Goal: Task Accomplishment & Management: Manage account settings

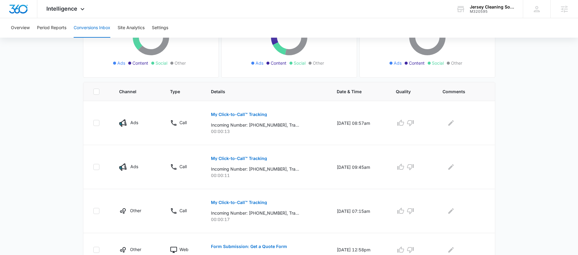
scroll to position [92, 0]
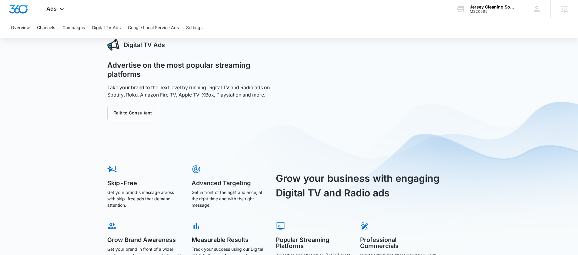
scroll to position [19, 0]
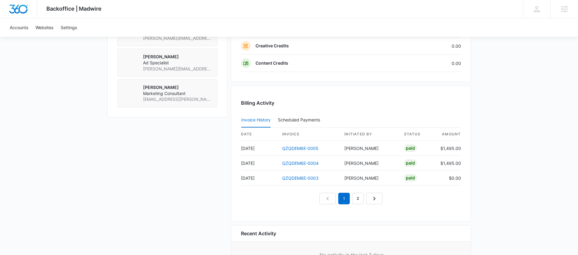
scroll to position [538, 0]
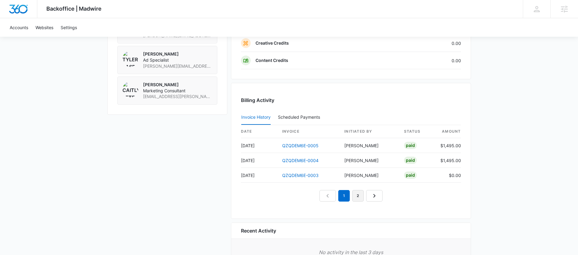
click at [357, 195] on link "2" at bounding box center [358, 196] width 12 height 12
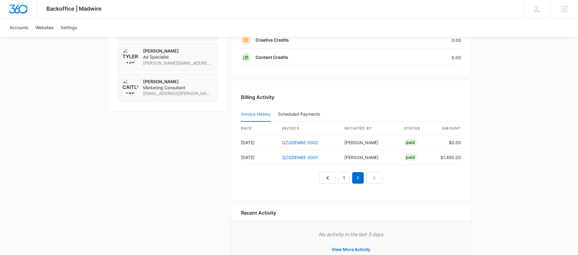
scroll to position [542, 0]
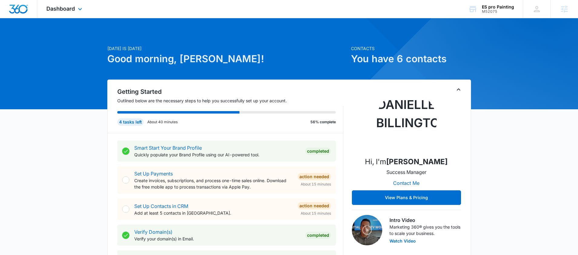
click at [83, 15] on div "Dashboard Apps Reputation Websites Forms CRM Email Social Payments POS Content …" at bounding box center [64, 9] width 55 height 18
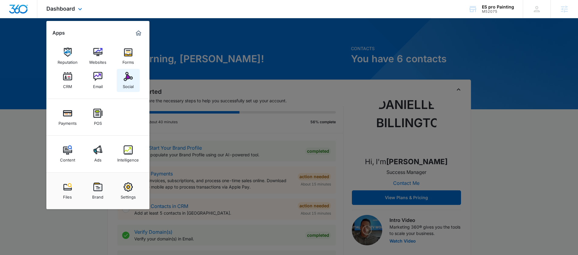
click at [124, 82] on div "Social" at bounding box center [128, 85] width 11 height 8
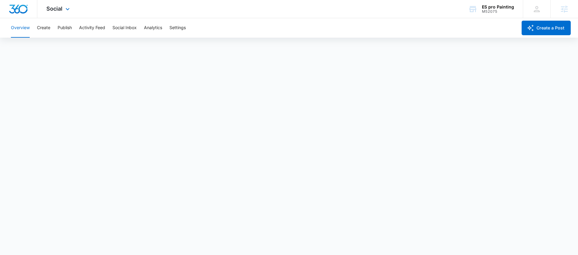
scroll to position [2, 0]
click at [57, 8] on span "Social" at bounding box center [54, 8] width 16 height 6
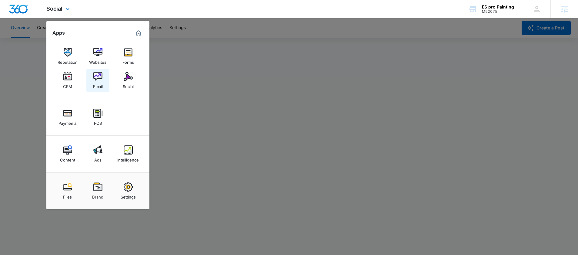
click at [98, 89] on link "Email" at bounding box center [97, 80] width 23 height 23
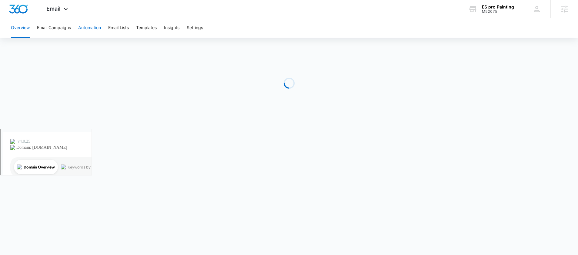
click at [85, 27] on button "Automation" at bounding box center [89, 27] width 23 height 19
click at [140, 25] on button "Templates" at bounding box center [146, 27] width 21 height 19
click at [93, 29] on button "Automation" at bounding box center [89, 27] width 23 height 19
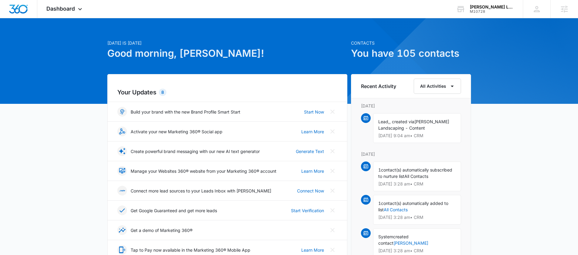
scroll to position [7, 0]
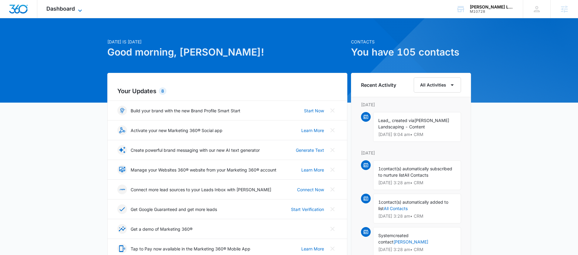
click at [78, 11] on icon at bounding box center [79, 10] width 7 height 7
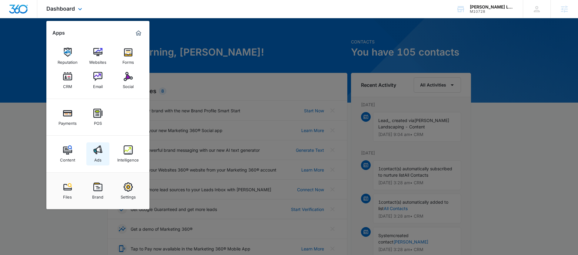
click at [100, 160] on div "Ads" at bounding box center [97, 158] width 7 height 8
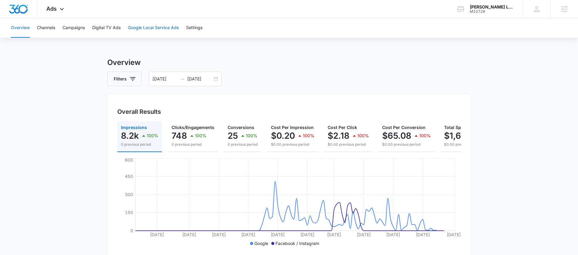
click at [148, 28] on button "Google Local Service Ads" at bounding box center [153, 27] width 51 height 19
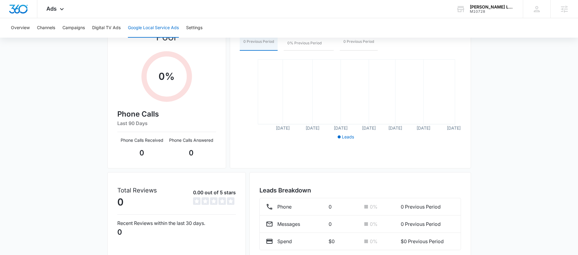
scroll to position [118, 0]
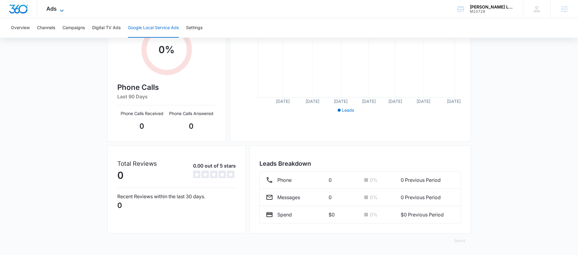
click at [64, 12] on icon at bounding box center [61, 10] width 7 height 7
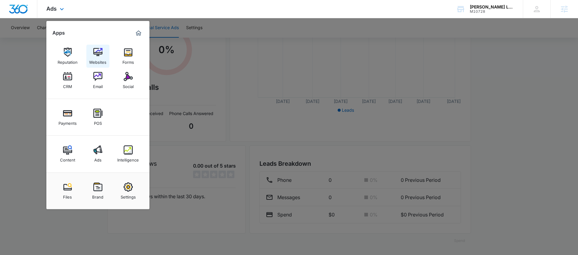
click at [97, 52] on img at bounding box center [97, 52] width 9 height 9
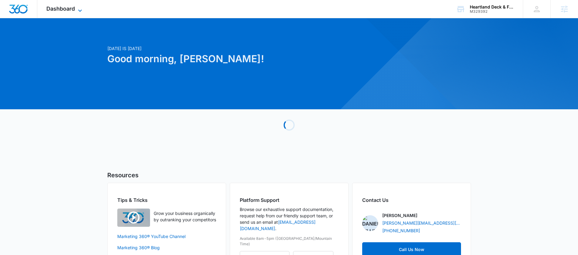
click at [67, 5] on span "Dashboard" at bounding box center [60, 8] width 28 height 6
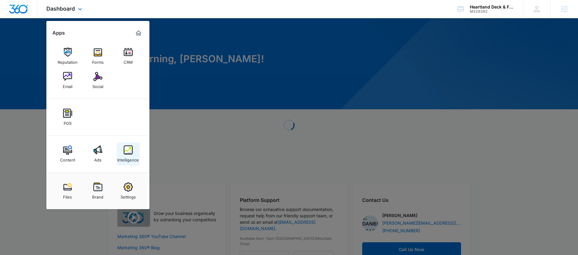
click at [122, 155] on div "Intelligence" at bounding box center [128, 158] width 22 height 8
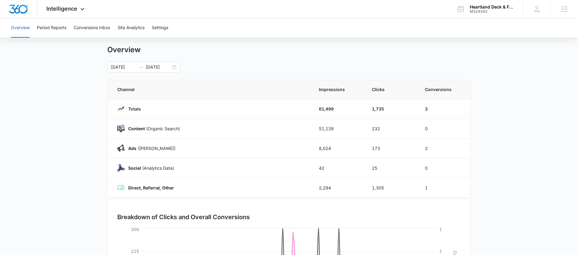
scroll to position [8, 0]
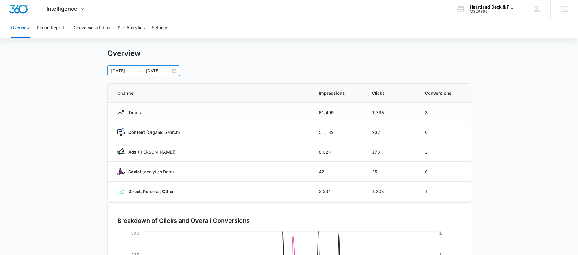
click at [174, 72] on div "05/01/2025 08/20/2025" at bounding box center [143, 70] width 73 height 11
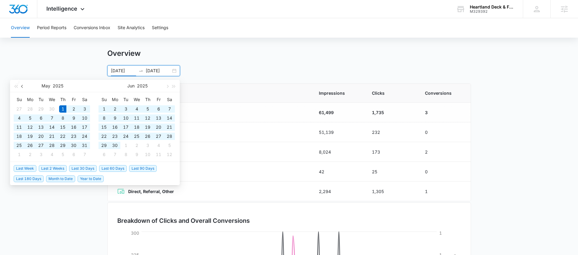
click at [24, 85] on button "button" at bounding box center [22, 86] width 7 height 12
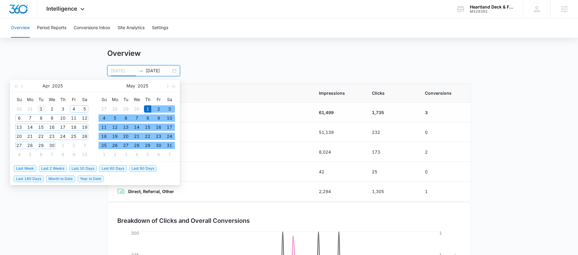
type input "04/01/2025"
click at [40, 107] on div "1" at bounding box center [40, 108] width 7 height 7
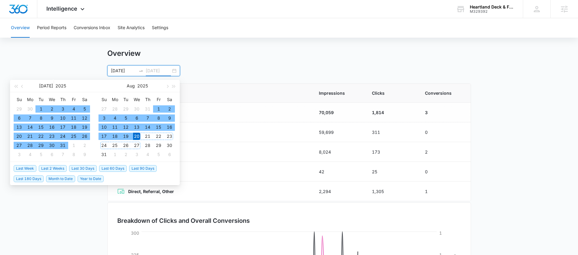
type input "08/20/2025"
click at [137, 136] on div "20" at bounding box center [136, 135] width 7 height 7
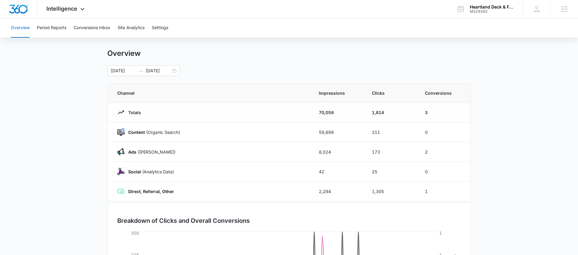
click at [501, 172] on main "Overview 04/01/2025 08/20/2025 Jul 2025 Su Mo Tu We Th Fr Sa 29 30 1 2 3 4 5 6 …" at bounding box center [289, 208] width 578 height 318
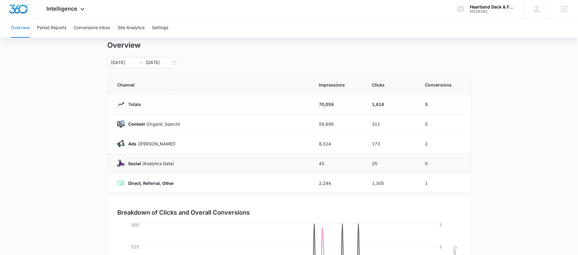
scroll to position [12, 0]
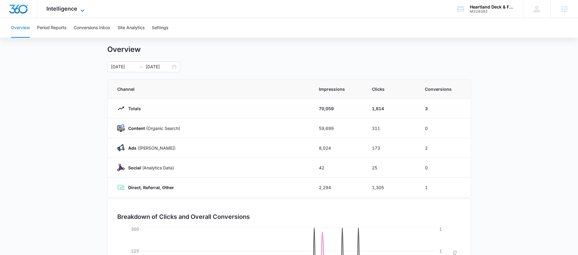
click at [70, 8] on span "Intelligence" at bounding box center [61, 8] width 31 height 6
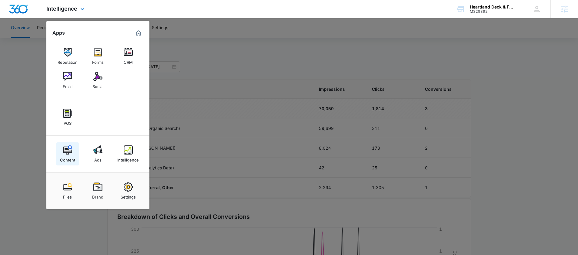
click at [67, 152] on img at bounding box center [67, 149] width 9 height 9
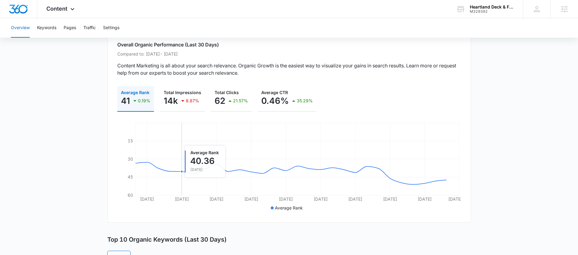
scroll to position [49, 0]
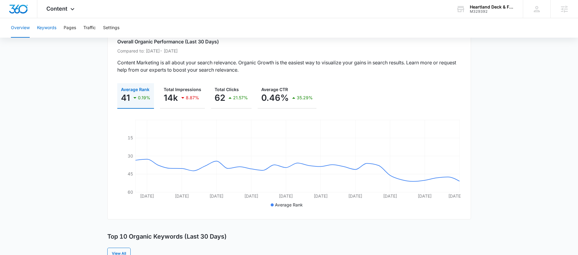
click at [47, 25] on button "Keywords" at bounding box center [46, 27] width 19 height 19
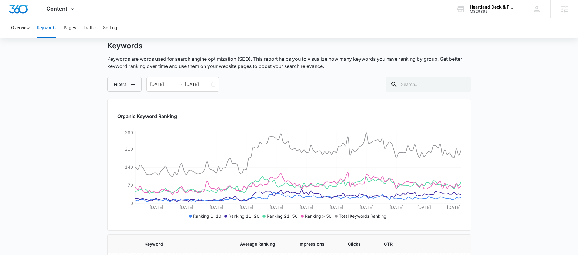
scroll to position [19, 0]
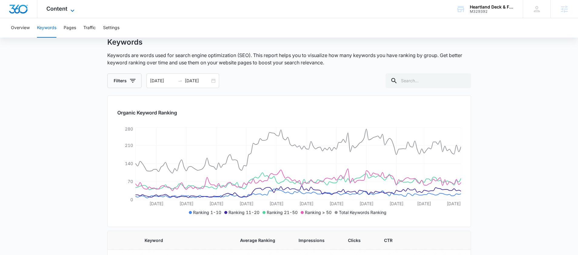
click at [73, 11] on icon at bounding box center [72, 10] width 7 height 7
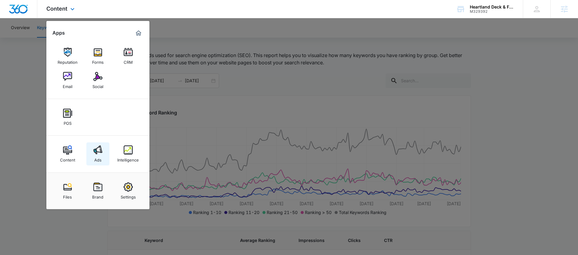
click at [94, 153] on img at bounding box center [97, 149] width 9 height 9
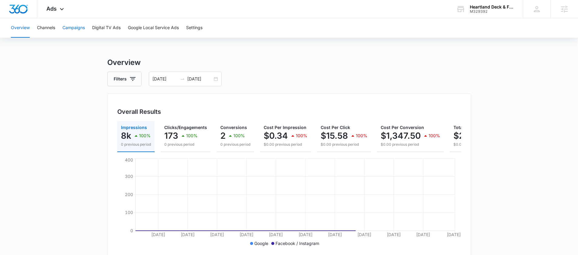
click at [66, 27] on button "Campaigns" at bounding box center [73, 27] width 22 height 19
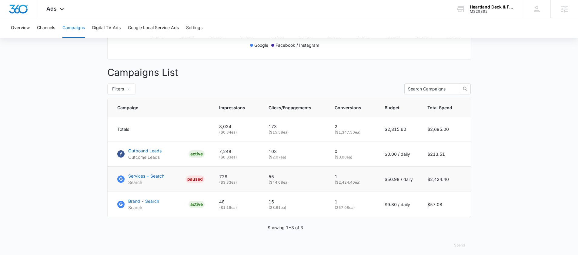
scroll to position [197, 0]
click at [363, 159] on p "( $0.00 ea)" at bounding box center [352, 157] width 35 height 5
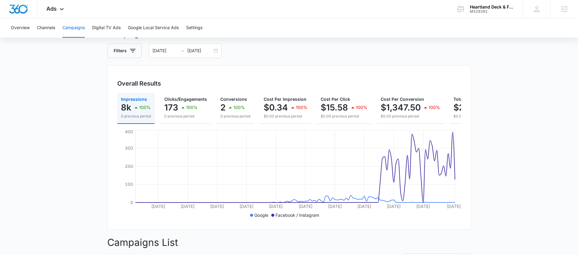
scroll to position [7, 0]
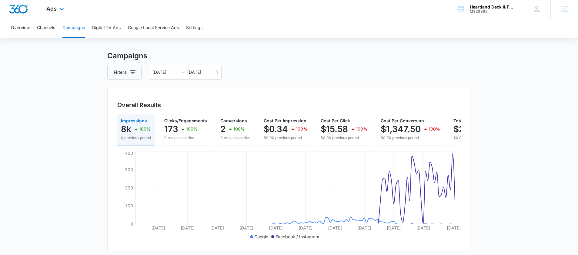
click at [53, 13] on div "Ads Apps Reputation Forms CRM Email Social POS Content Ads Intelligence Files B…" at bounding box center [55, 9] width 37 height 18
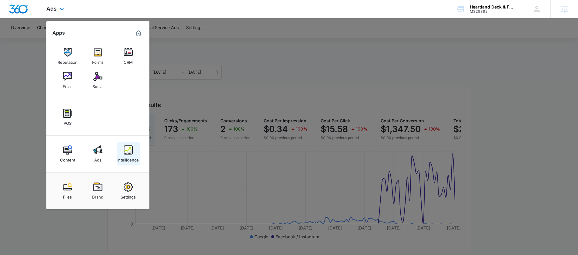
click at [128, 158] on div "Intelligence" at bounding box center [128, 158] width 22 height 8
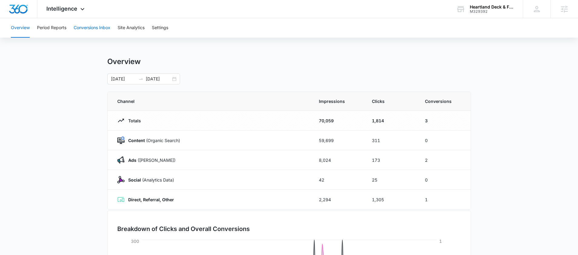
click at [81, 26] on button "Conversions Inbox" at bounding box center [92, 27] width 37 height 19
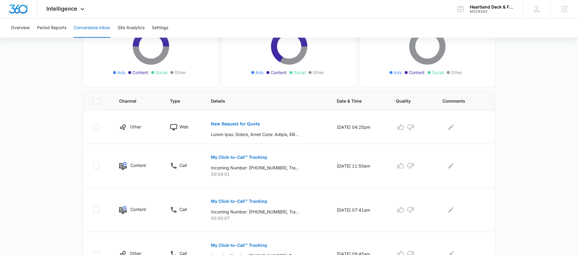
scroll to position [93, 0]
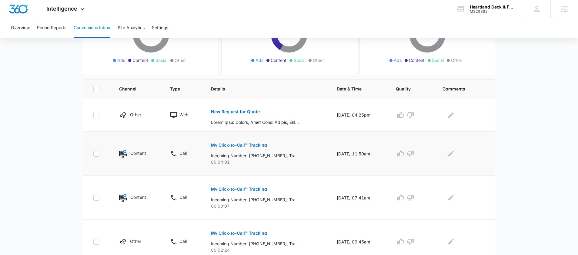
click at [218, 143] on p "My Click-to-Call™ Tracking" at bounding box center [239, 145] width 56 height 4
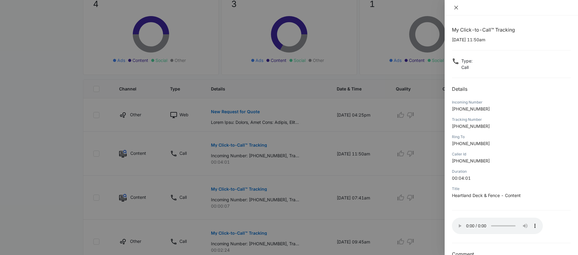
click at [456, 7] on icon "close" at bounding box center [456, 7] width 5 height 5
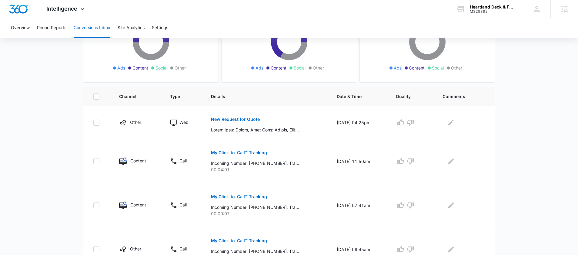
scroll to position [87, 0]
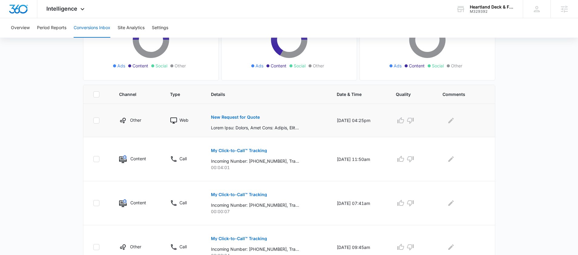
click at [231, 115] on p "New Request for Quote" at bounding box center [235, 117] width 49 height 4
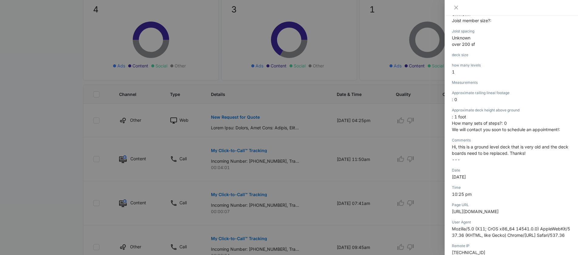
scroll to position [421, 0]
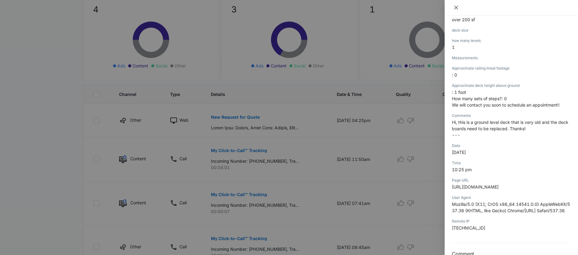
click at [457, 7] on icon "close" at bounding box center [456, 8] width 4 height 4
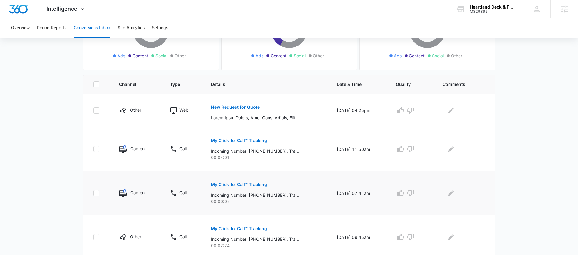
scroll to position [54, 0]
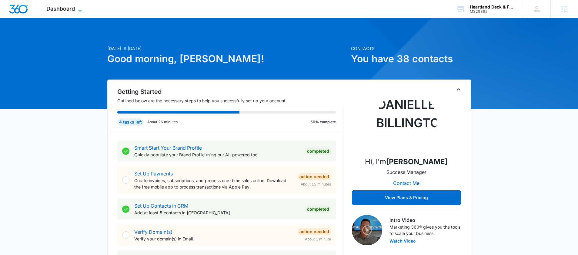
click at [65, 8] on span "Dashboard" at bounding box center [60, 8] width 28 height 6
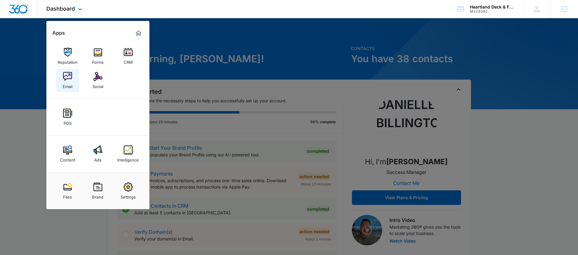
click at [69, 82] on div "Email" at bounding box center [68, 85] width 10 height 8
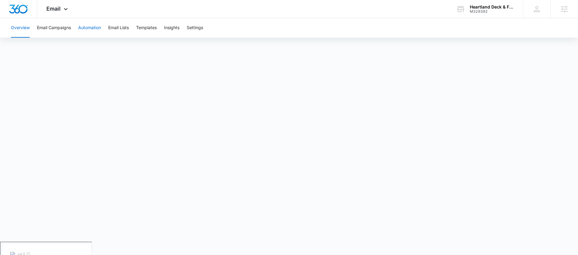
click at [92, 29] on button "Automation" at bounding box center [89, 27] width 23 height 19
click at [14, 27] on button "Overview" at bounding box center [20, 27] width 19 height 19
